Goal: Information Seeking & Learning: Learn about a topic

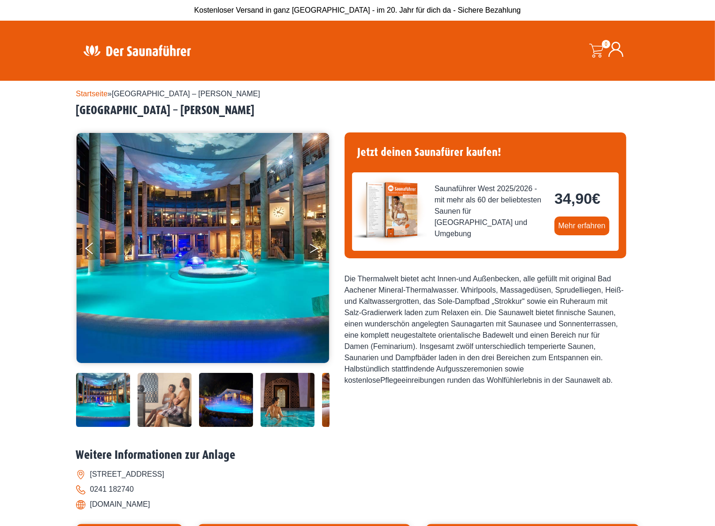
click at [312, 248] on button "Next" at bounding box center [320, 250] width 23 height 23
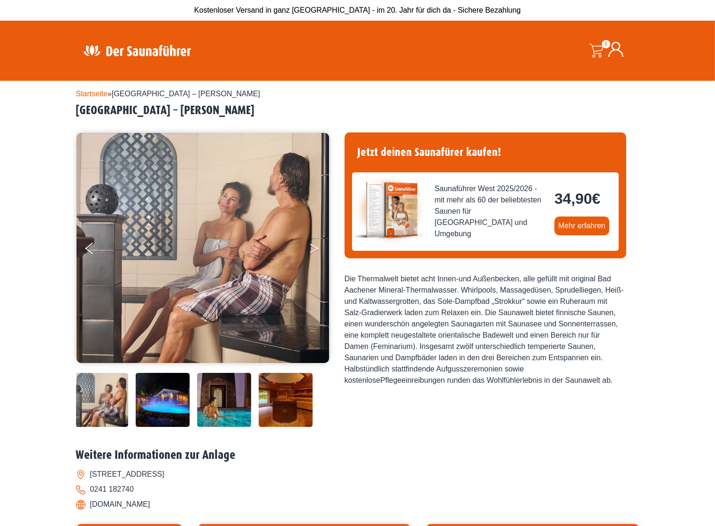
click at [312, 248] on button "Next" at bounding box center [320, 250] width 23 height 23
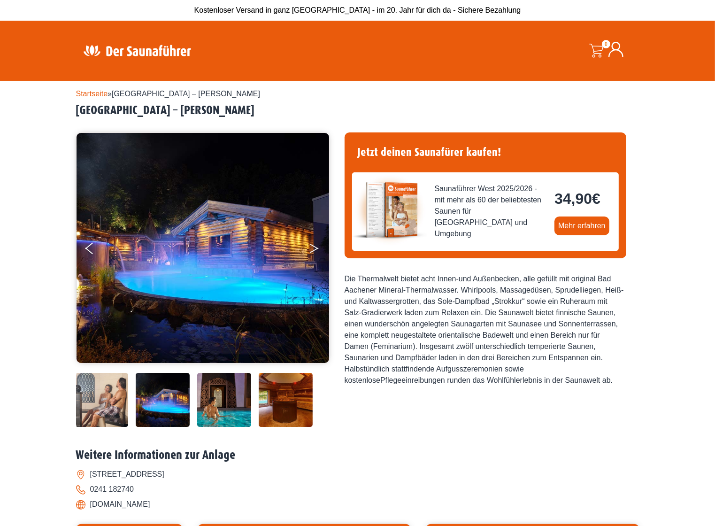
click at [312, 248] on button "Next" at bounding box center [320, 250] width 23 height 23
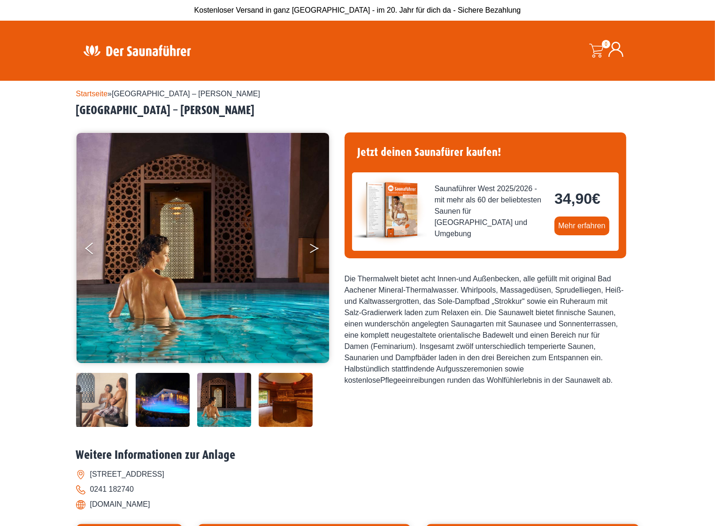
click at [312, 248] on button "Next" at bounding box center [320, 250] width 23 height 23
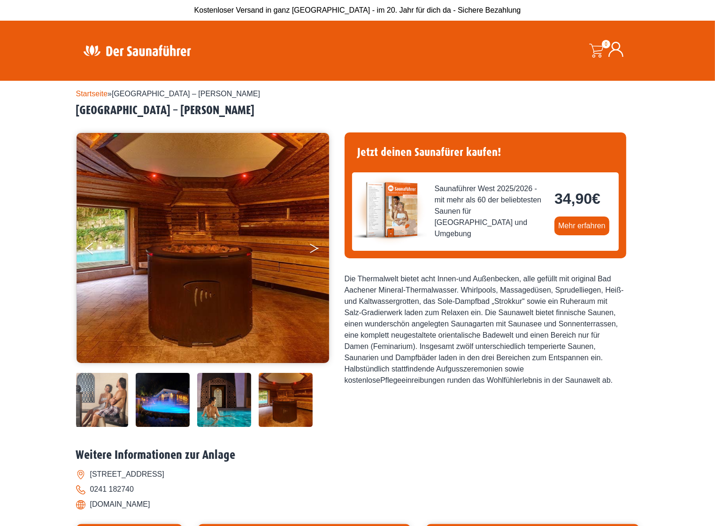
click at [312, 248] on button "Next" at bounding box center [320, 250] width 23 height 23
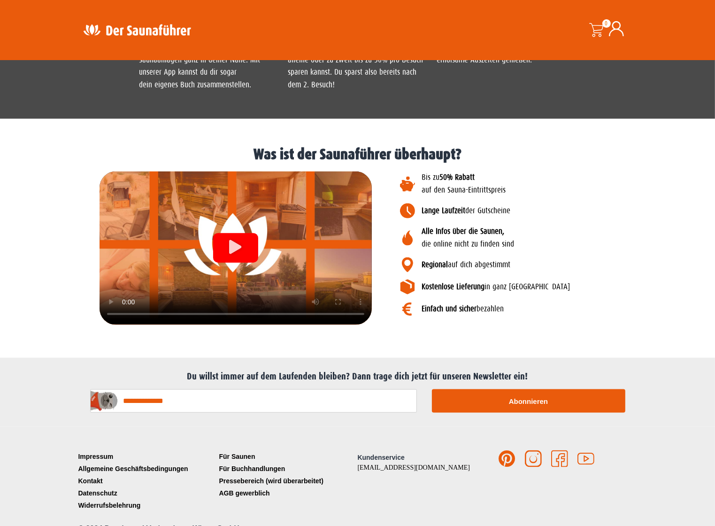
scroll to position [1043, 0]
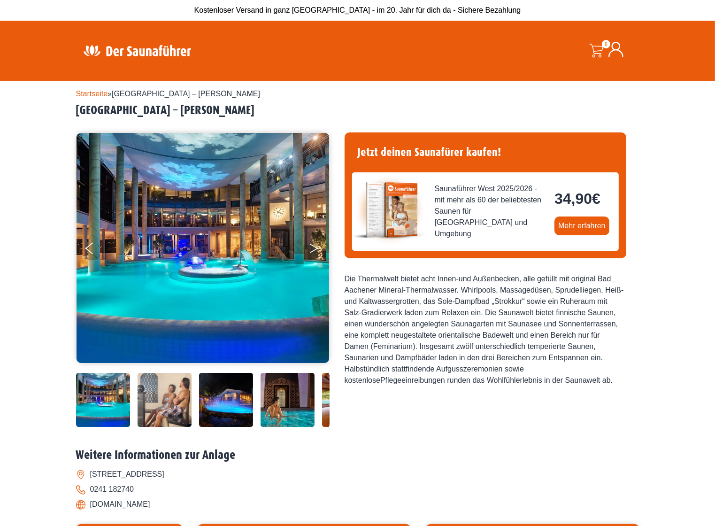
click at [316, 243] on button "Next" at bounding box center [320, 250] width 23 height 23
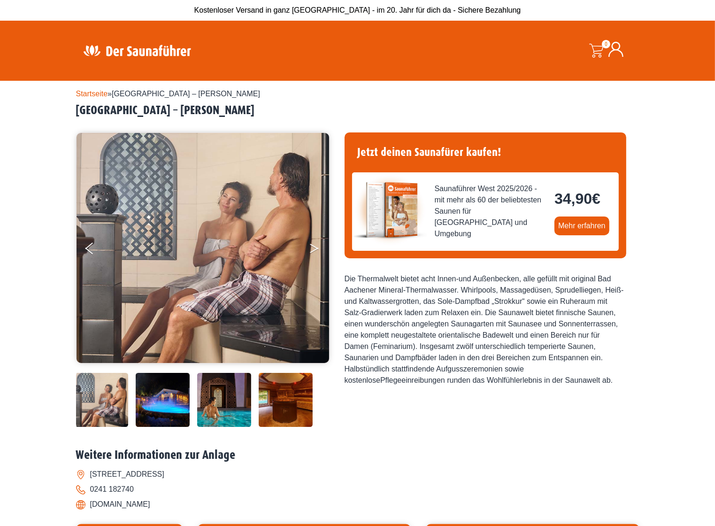
click at [316, 243] on button "Next" at bounding box center [320, 250] width 23 height 23
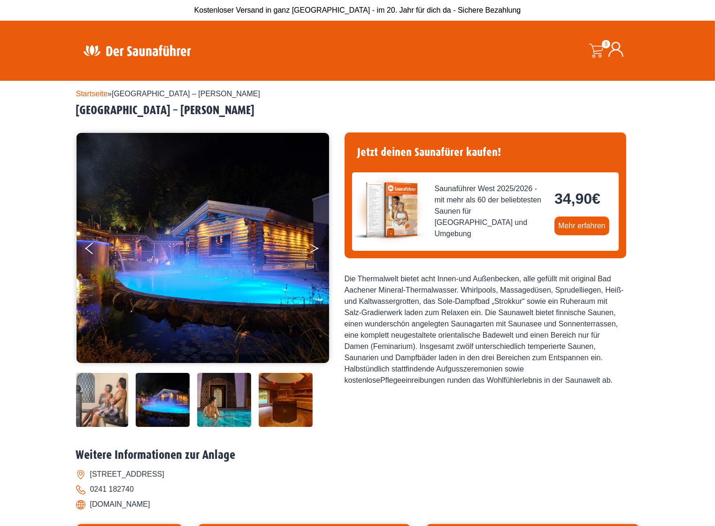
click at [316, 243] on button "Next" at bounding box center [320, 250] width 23 height 23
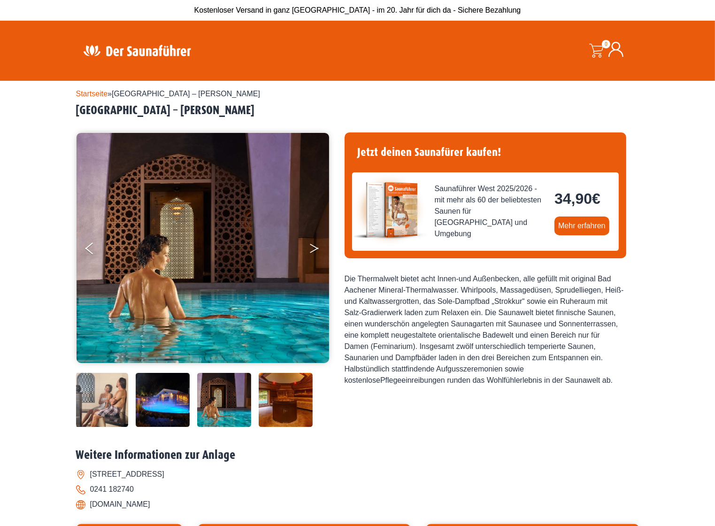
click at [316, 243] on button "Next" at bounding box center [320, 250] width 23 height 23
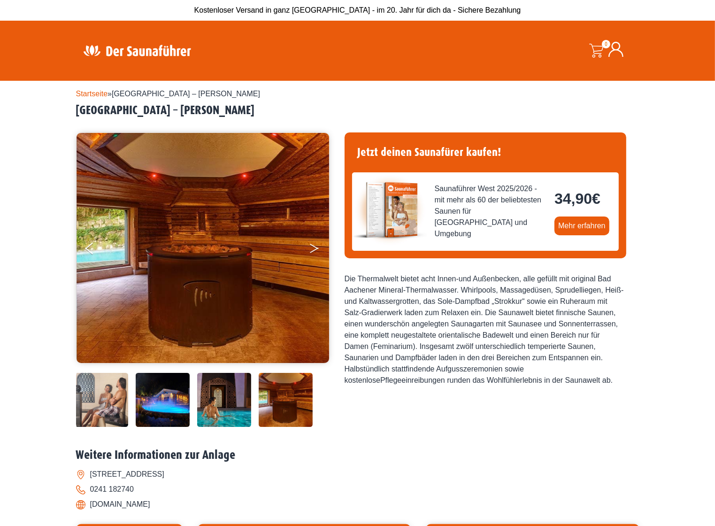
click at [316, 243] on button "Next" at bounding box center [320, 250] width 23 height 23
click at [177, 401] on img at bounding box center [163, 400] width 54 height 54
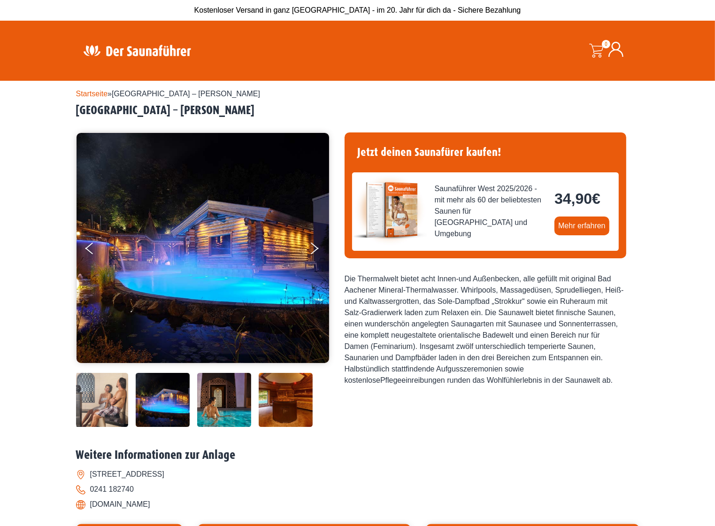
click at [178, 272] on img at bounding box center [203, 248] width 253 height 230
